Goal: Transaction & Acquisition: Purchase product/service

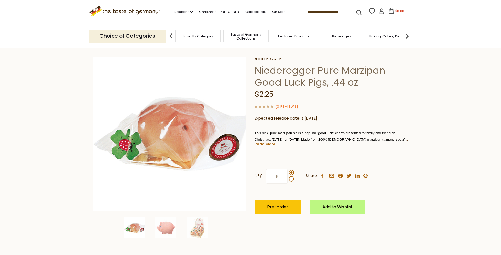
scroll to position [93, 0]
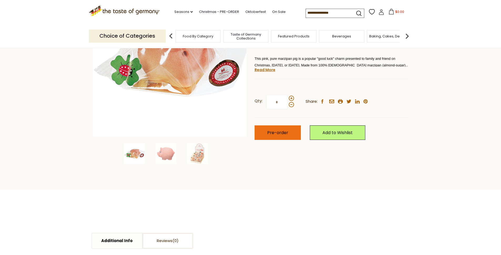
click at [290, 131] on button "Pre-order" at bounding box center [278, 132] width 46 height 14
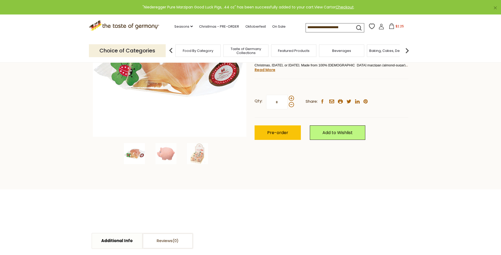
click at [326, 8] on link "View Cart" at bounding box center [323, 6] width 18 height 5
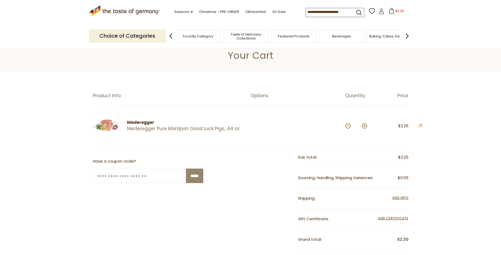
scroll to position [17, 0]
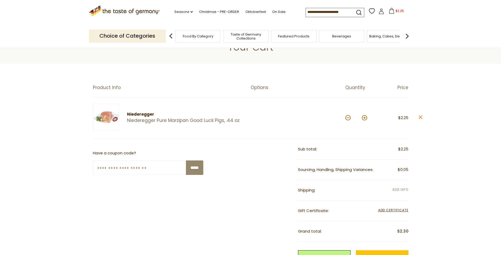
click at [404, 188] on span "Add Info" at bounding box center [400, 189] width 16 height 4
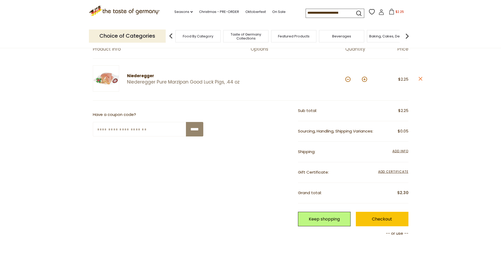
scroll to position [57, 0]
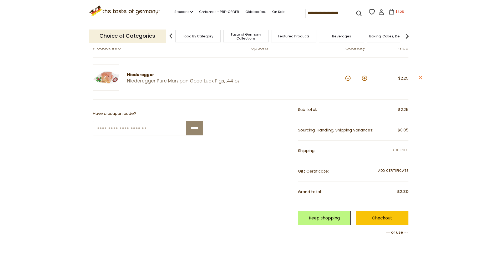
click at [397, 150] on span "Add Info" at bounding box center [400, 150] width 16 height 4
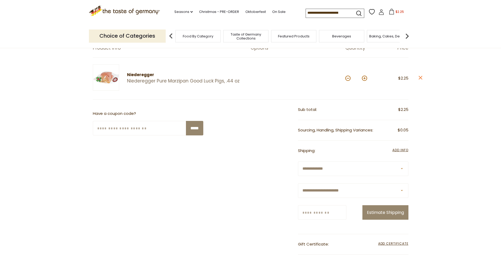
click at [350, 189] on select "**********" at bounding box center [353, 190] width 110 height 14
select select "**"
click at [298, 183] on select "**********" at bounding box center [353, 190] width 110 height 14
click at [327, 210] on input "Zip/Postcode" at bounding box center [322, 212] width 48 height 14
type input "*****"
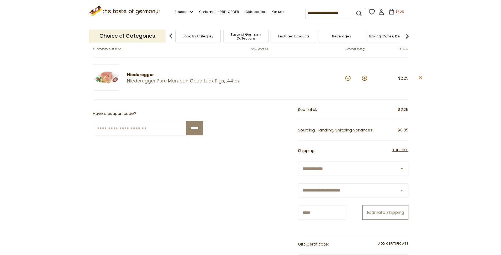
click at [402, 213] on button "Estimate Shipping" at bounding box center [385, 212] width 46 height 14
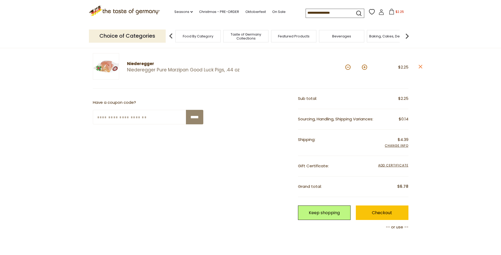
scroll to position [29, 0]
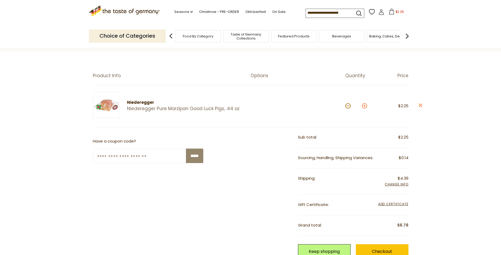
click at [365, 107] on button at bounding box center [364, 105] width 5 height 5
type input "*"
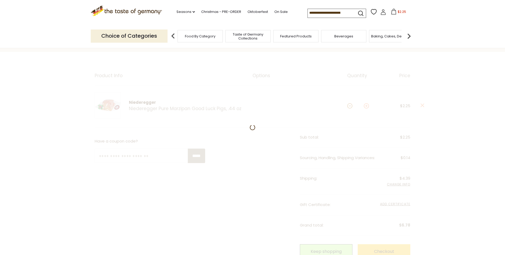
click at [365, 107] on div at bounding box center [252, 194] width 505 height 285
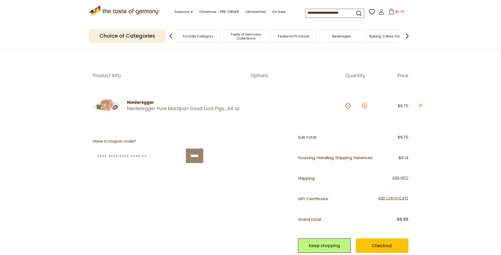
click at [366, 107] on button at bounding box center [364, 105] width 5 height 5
type input "*"
click at [366, 107] on button at bounding box center [364, 105] width 5 height 5
type input "*"
click at [366, 107] on button at bounding box center [364, 105] width 5 height 5
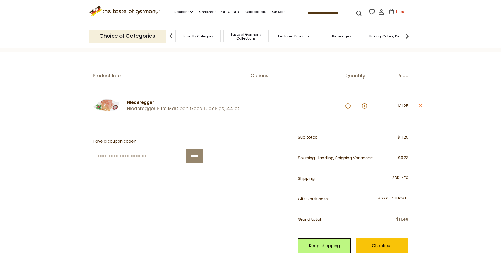
type input "*"
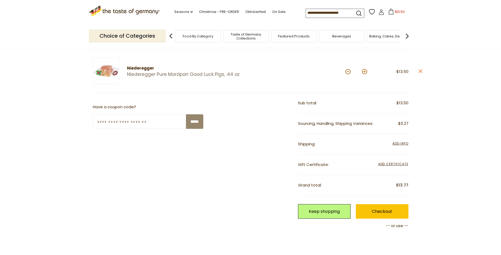
scroll to position [65, 0]
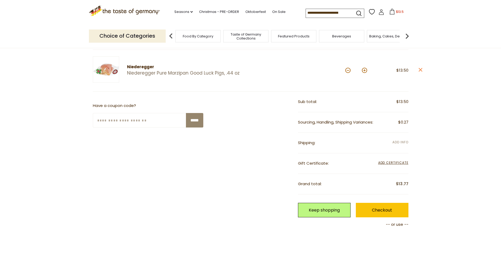
click at [402, 142] on span "Add Info" at bounding box center [400, 142] width 16 height 4
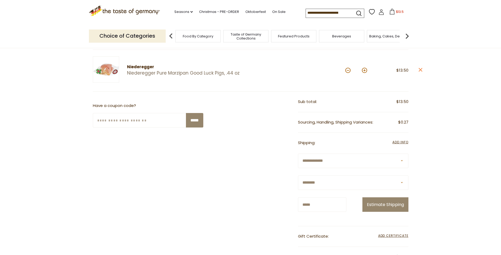
click at [388, 211] on div "**********" at bounding box center [353, 185] width 110 height 65
click at [385, 205] on button "Estimate Shipping" at bounding box center [385, 204] width 46 height 14
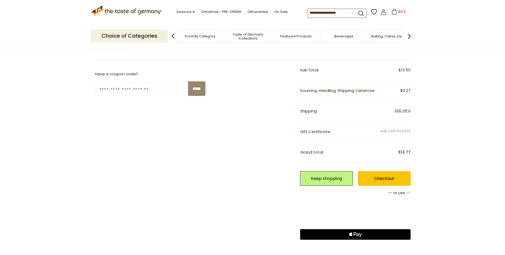
scroll to position [93, 0]
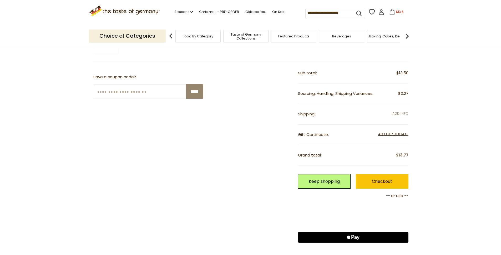
click at [393, 114] on span "Add Info" at bounding box center [400, 113] width 16 height 4
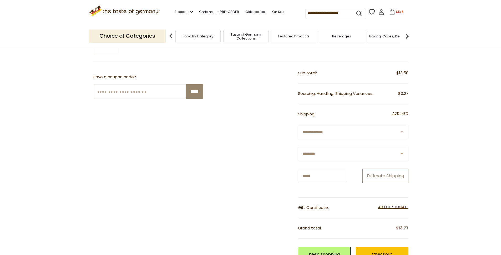
click at [375, 173] on button "Estimate Shipping" at bounding box center [385, 175] width 46 height 14
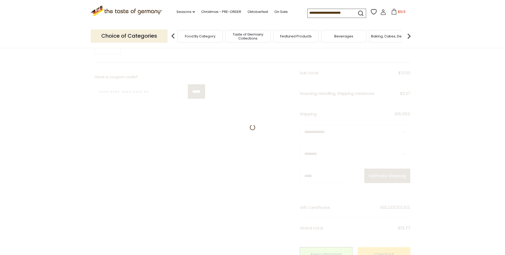
click at [433, 131] on section "**********" at bounding box center [252, 164] width 505 height 352
